Goal: Information Seeking & Learning: Learn about a topic

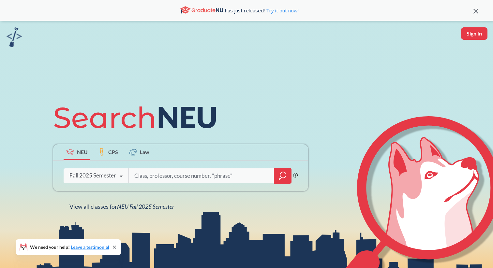
click at [283, 170] on div at bounding box center [283, 176] width 18 height 16
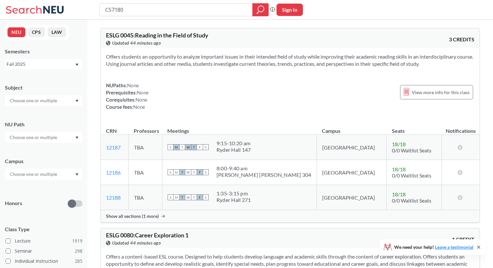
type input "CS7180"
click at [263, 5] on icon "magnifying glass" at bounding box center [260, 9] width 8 height 9
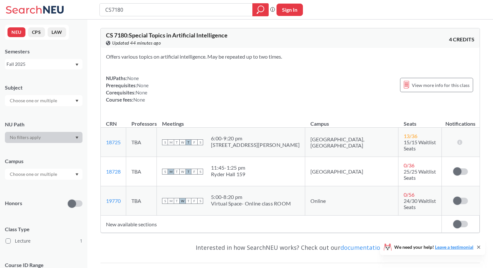
click at [403, 192] on span "0 / 56" at bounding box center [408, 195] width 11 height 6
click at [403, 198] on span "24/30 Waitlist Seats" at bounding box center [419, 204] width 32 height 12
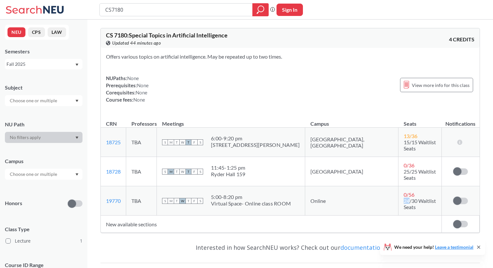
click at [403, 198] on span "24/30 Waitlist Seats" at bounding box center [419, 204] width 32 height 12
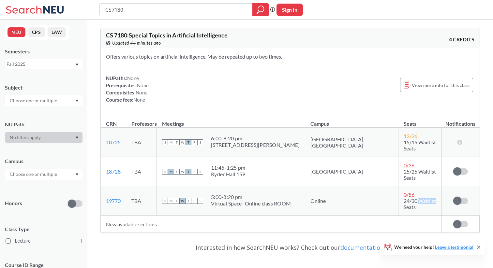
click at [403, 198] on span "24/30 Waitlist Seats" at bounding box center [419, 204] width 32 height 12
click at [291, 200] on div "Virtual Space- Online class ROOM" at bounding box center [251, 203] width 80 height 7
click at [326, 186] on td "Online" at bounding box center [351, 200] width 93 height 29
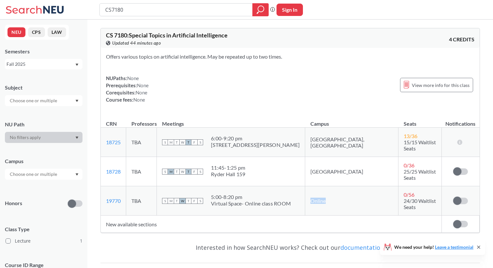
click at [326, 186] on td "Online" at bounding box center [351, 200] width 93 height 29
click at [318, 189] on td "Online" at bounding box center [351, 200] width 93 height 29
click at [334, 164] on td "[GEOGRAPHIC_DATA]" at bounding box center [351, 171] width 93 height 29
click at [403, 168] on span "25/25 Waitlist Seats" at bounding box center [419, 174] width 32 height 12
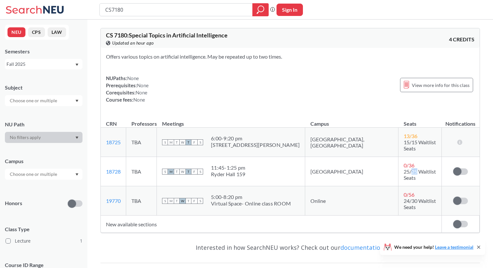
click at [403, 168] on span "25/25 Waitlist Seats" at bounding box center [419, 174] width 32 height 12
click at [403, 135] on span "13 / 36" at bounding box center [410, 136] width 14 height 6
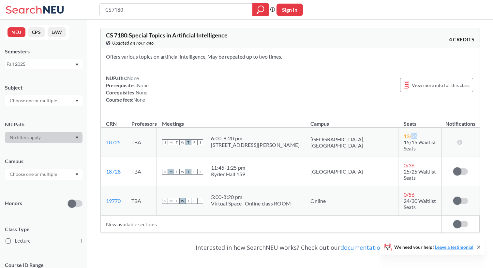
click at [403, 135] on span "13 / 36" at bounding box center [410, 136] width 14 height 6
click at [186, 53] on section "Offers various topics on artificial intelligence. May be repeated up to two tim…" at bounding box center [290, 56] width 368 height 7
click at [199, 56] on section "Offers various topics on artificial intelligence. May be repeated up to two tim…" at bounding box center [290, 56] width 368 height 7
